Goal: Information Seeking & Learning: Learn about a topic

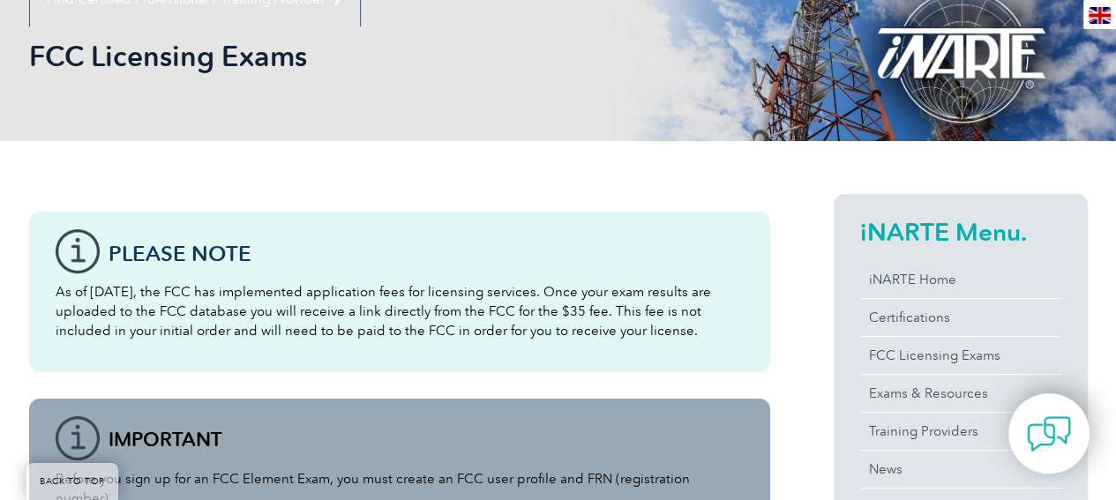
scroll to position [353, 0]
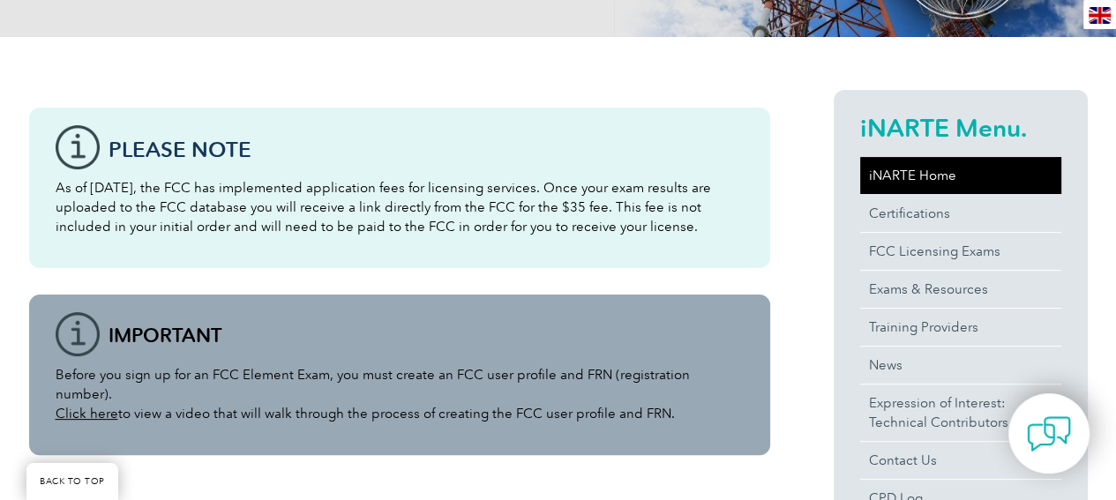
click at [911, 176] on link "iNARTE Home" at bounding box center [961, 175] width 201 height 37
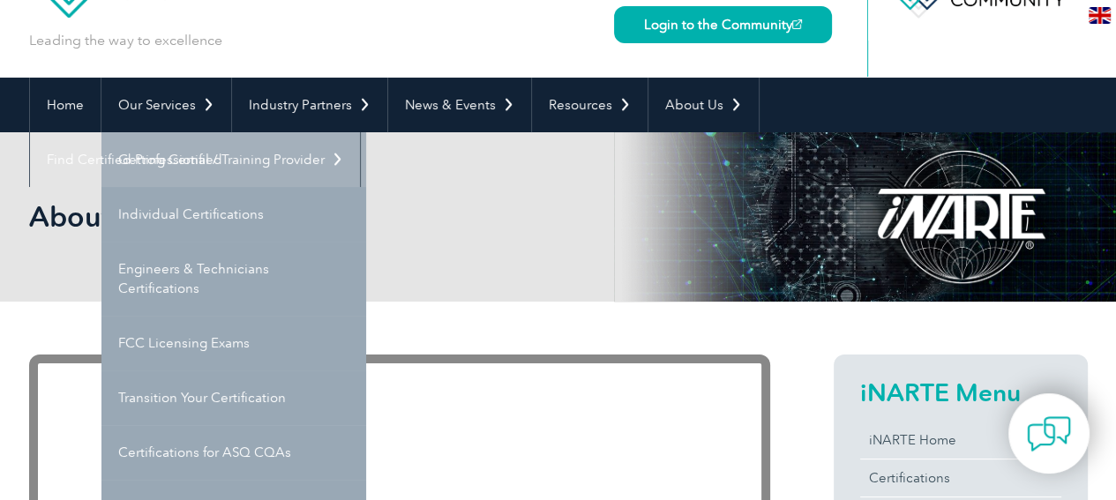
scroll to position [177, 0]
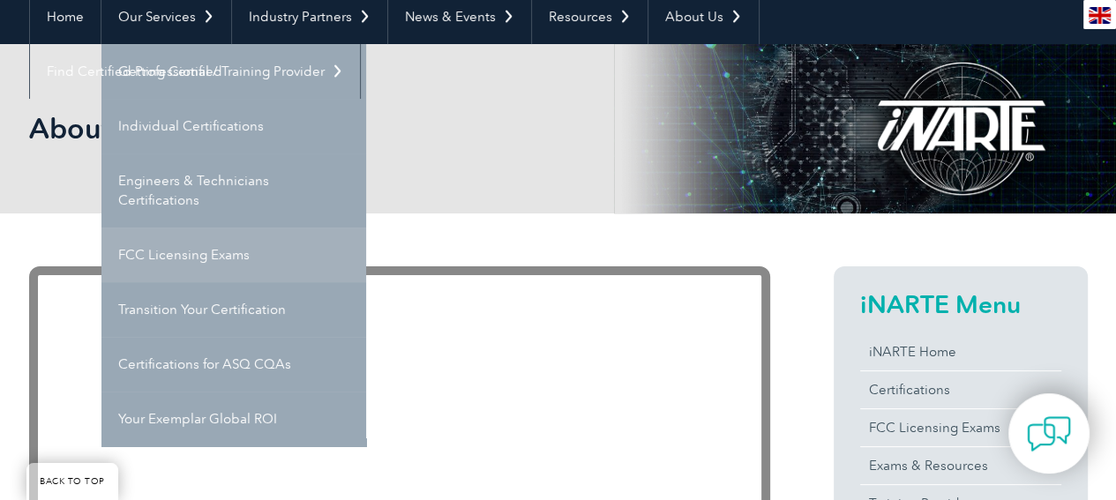
click at [208, 246] on link "FCC Licensing Exams" at bounding box center [233, 255] width 265 height 55
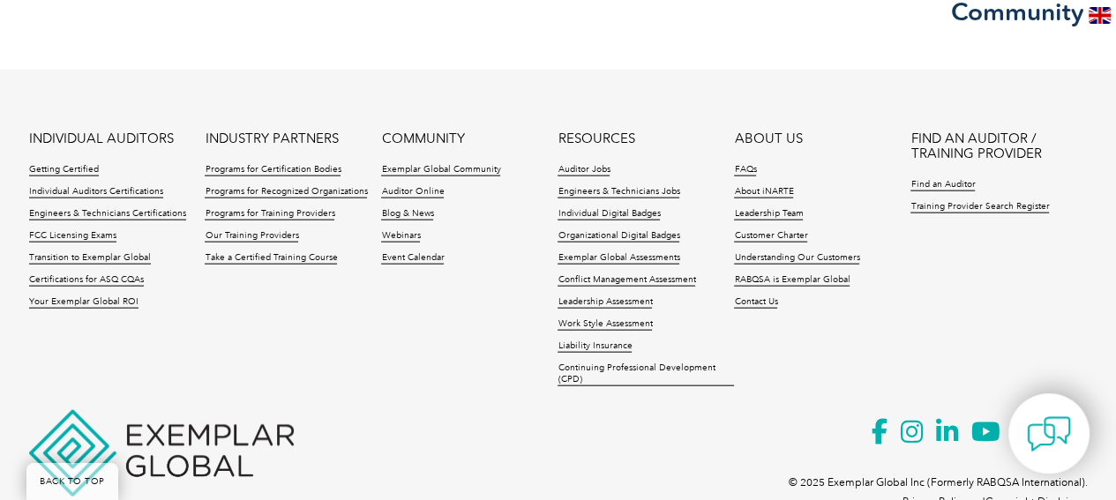
scroll to position [3343, 0]
